Goal: Check status: Check status

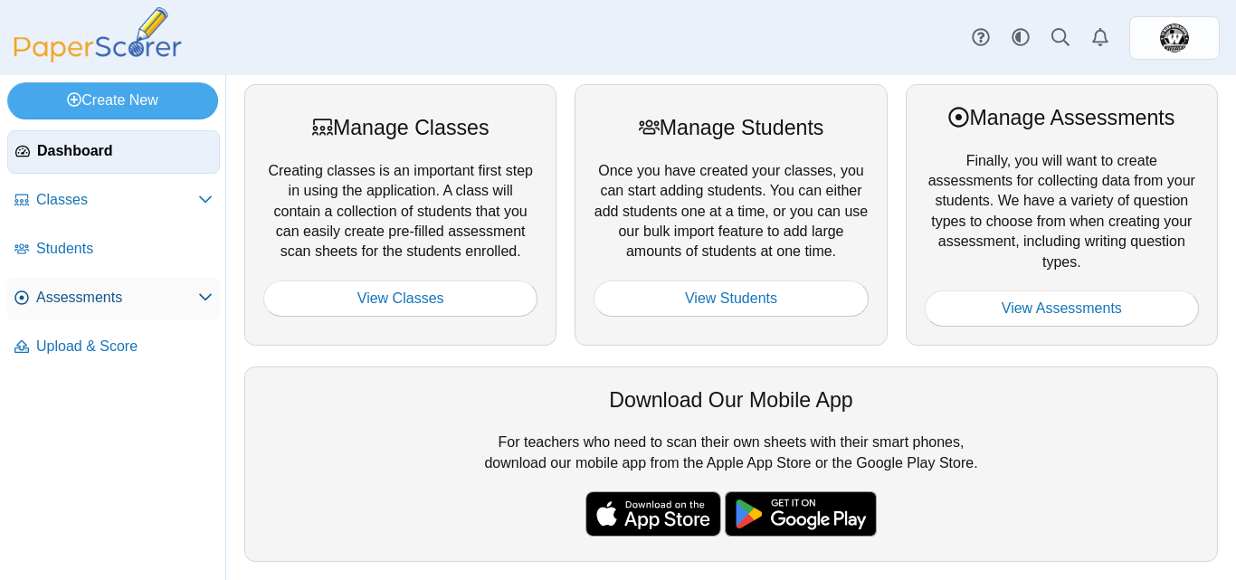
click at [100, 288] on span "Assessments" at bounding box center [117, 298] width 162 height 20
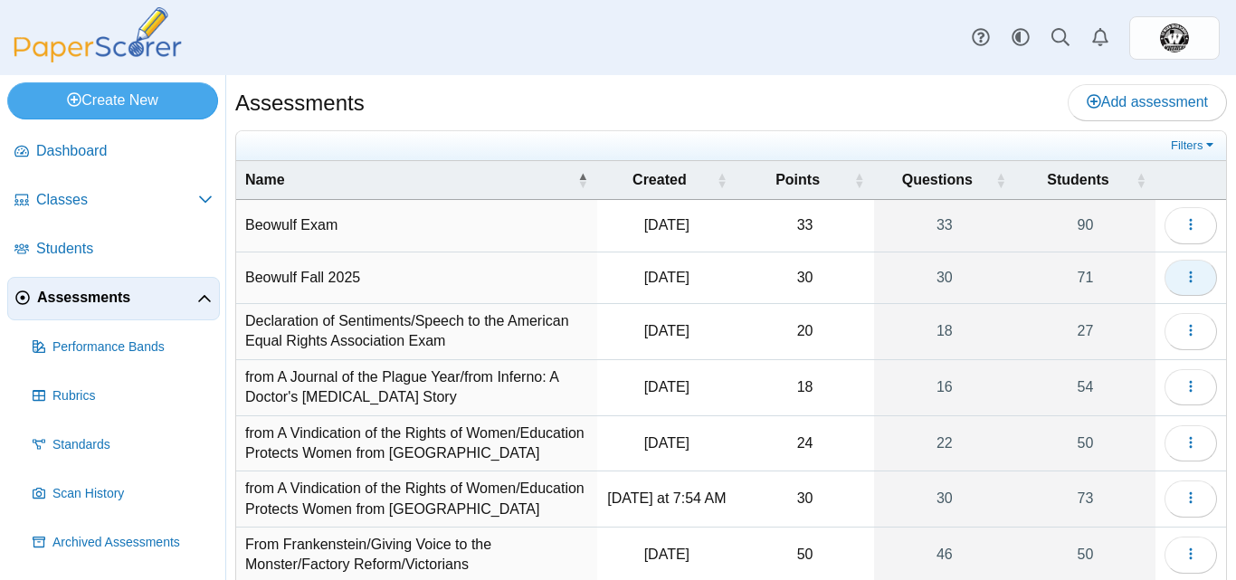
click at [1184, 279] on icon "button" at bounding box center [1191, 277] width 14 height 14
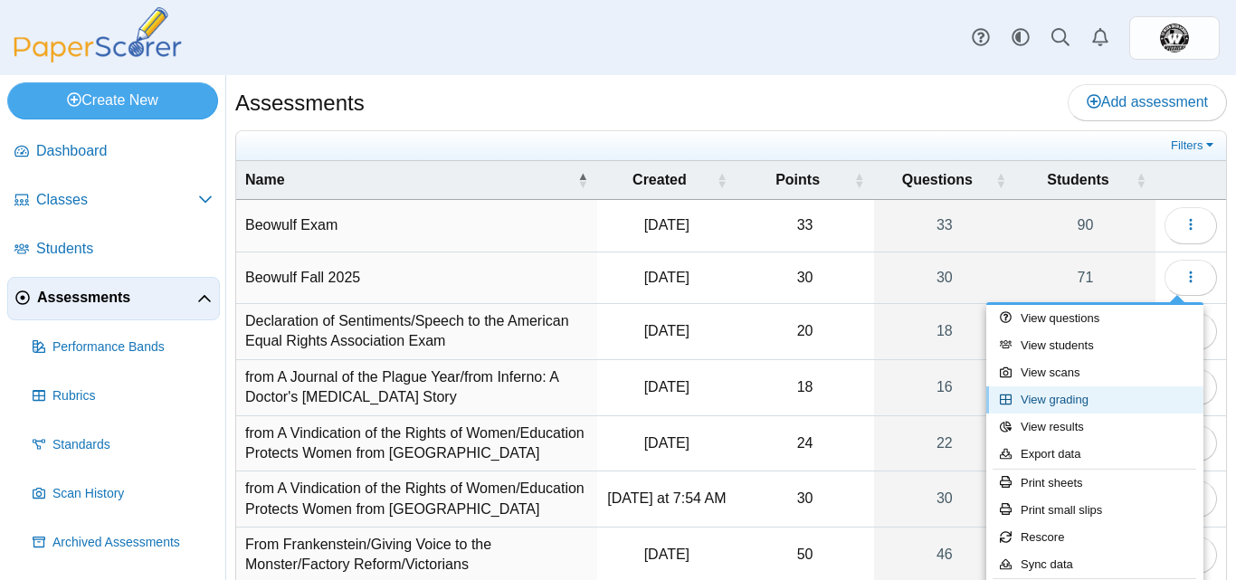
click at [1066, 388] on link "View grading" at bounding box center [1094, 399] width 217 height 27
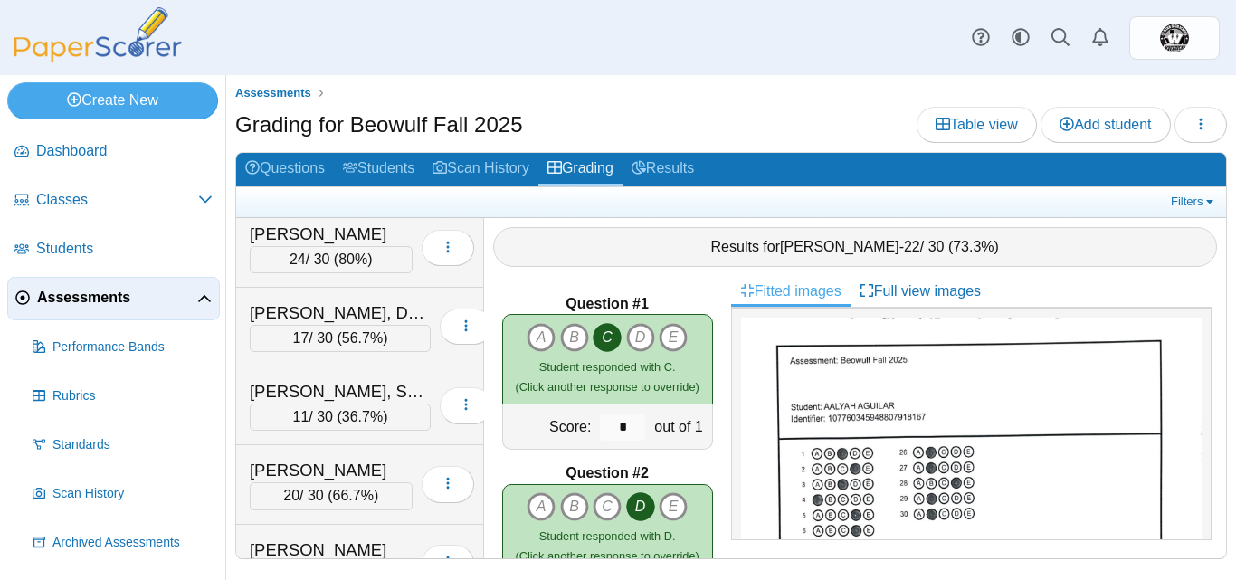
scroll to position [1649, 0]
